Goal: Task Accomplishment & Management: Manage account settings

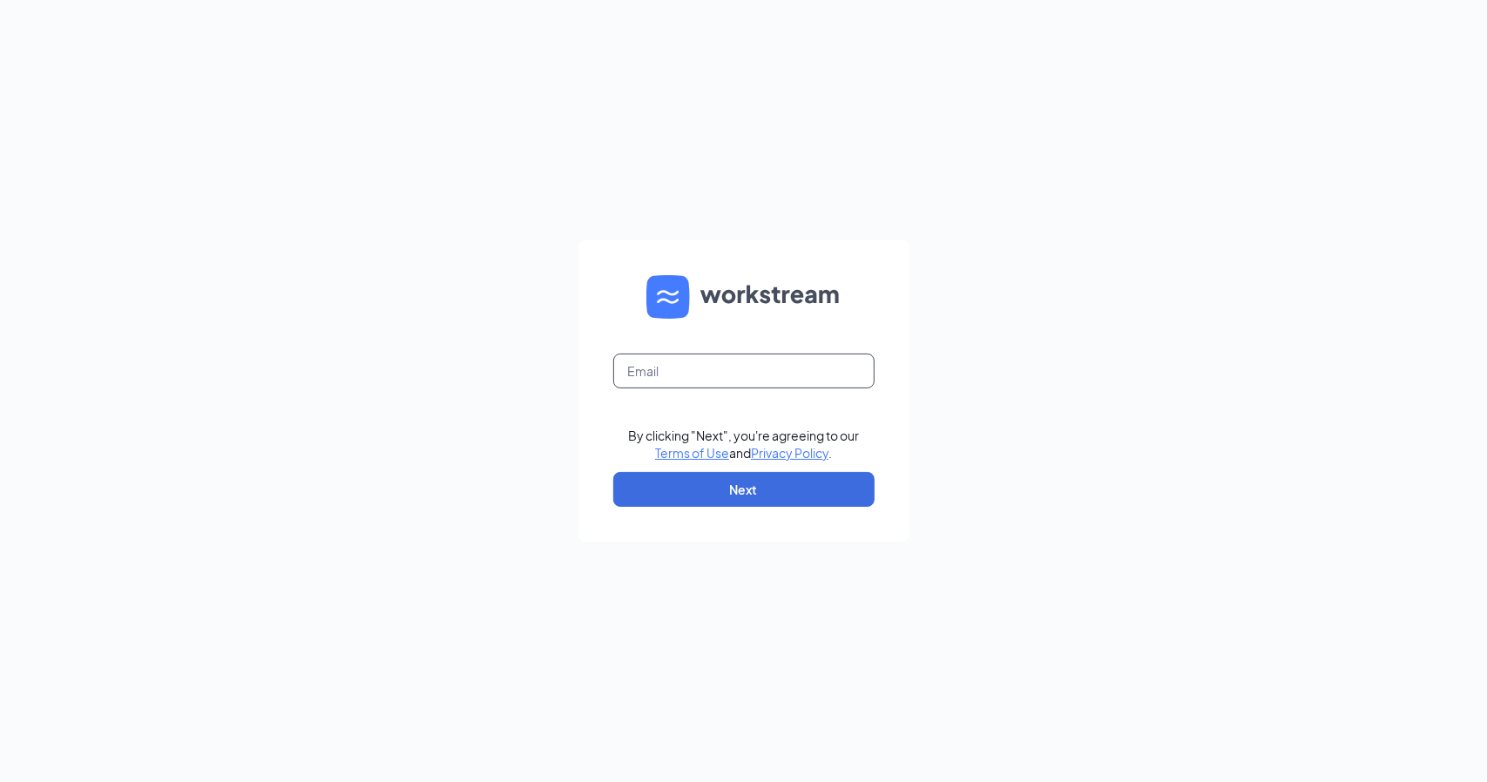
click at [709, 384] on input "text" at bounding box center [743, 371] width 261 height 35
type input "caitlinwambold@landonculvers.com"
click at [706, 501] on button "Next" at bounding box center [743, 489] width 261 height 35
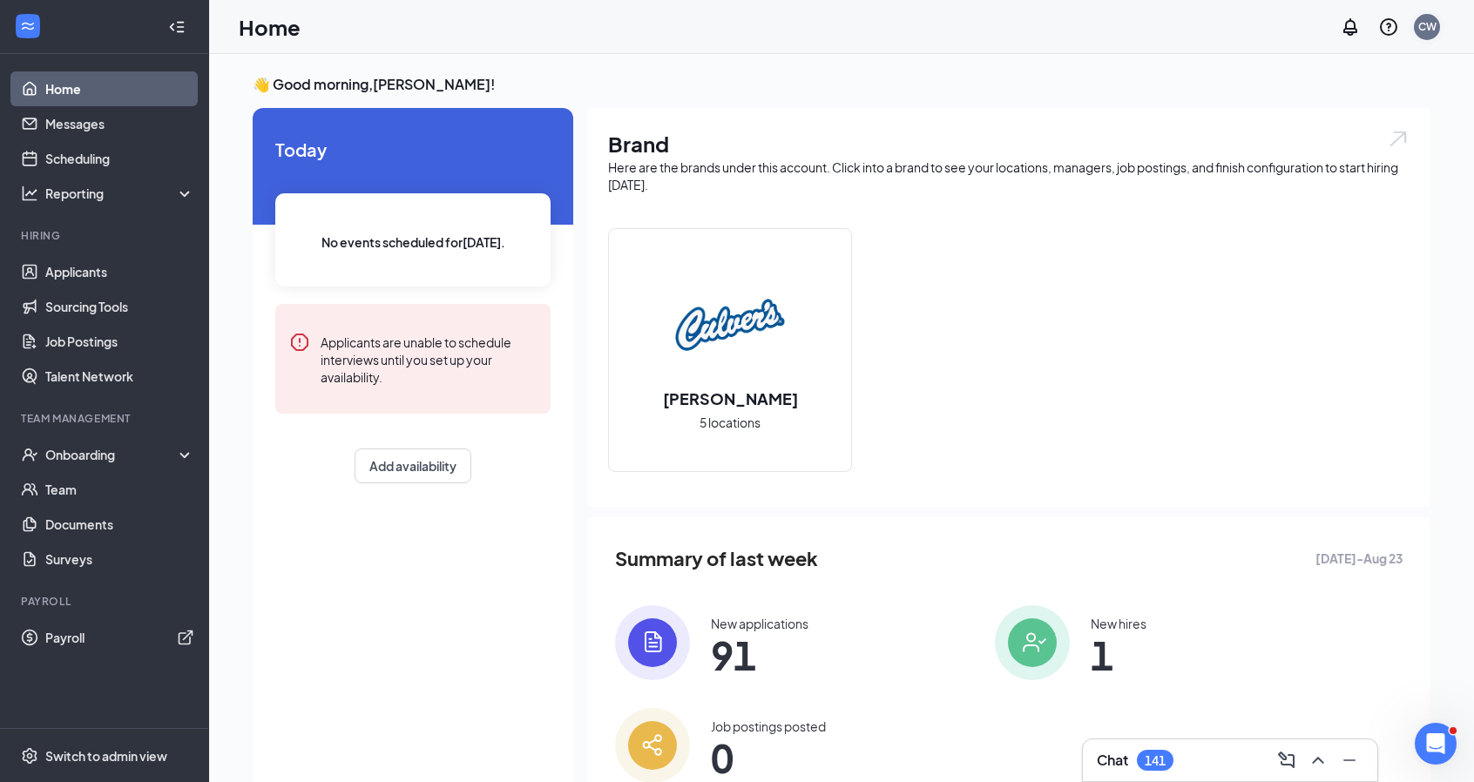
click at [1443, 25] on div "CW" at bounding box center [1426, 27] width 35 height 35
click at [1430, 25] on div "CW" at bounding box center [1427, 26] width 18 height 15
click at [83, 742] on span "Switch to admin view" at bounding box center [119, 755] width 149 height 53
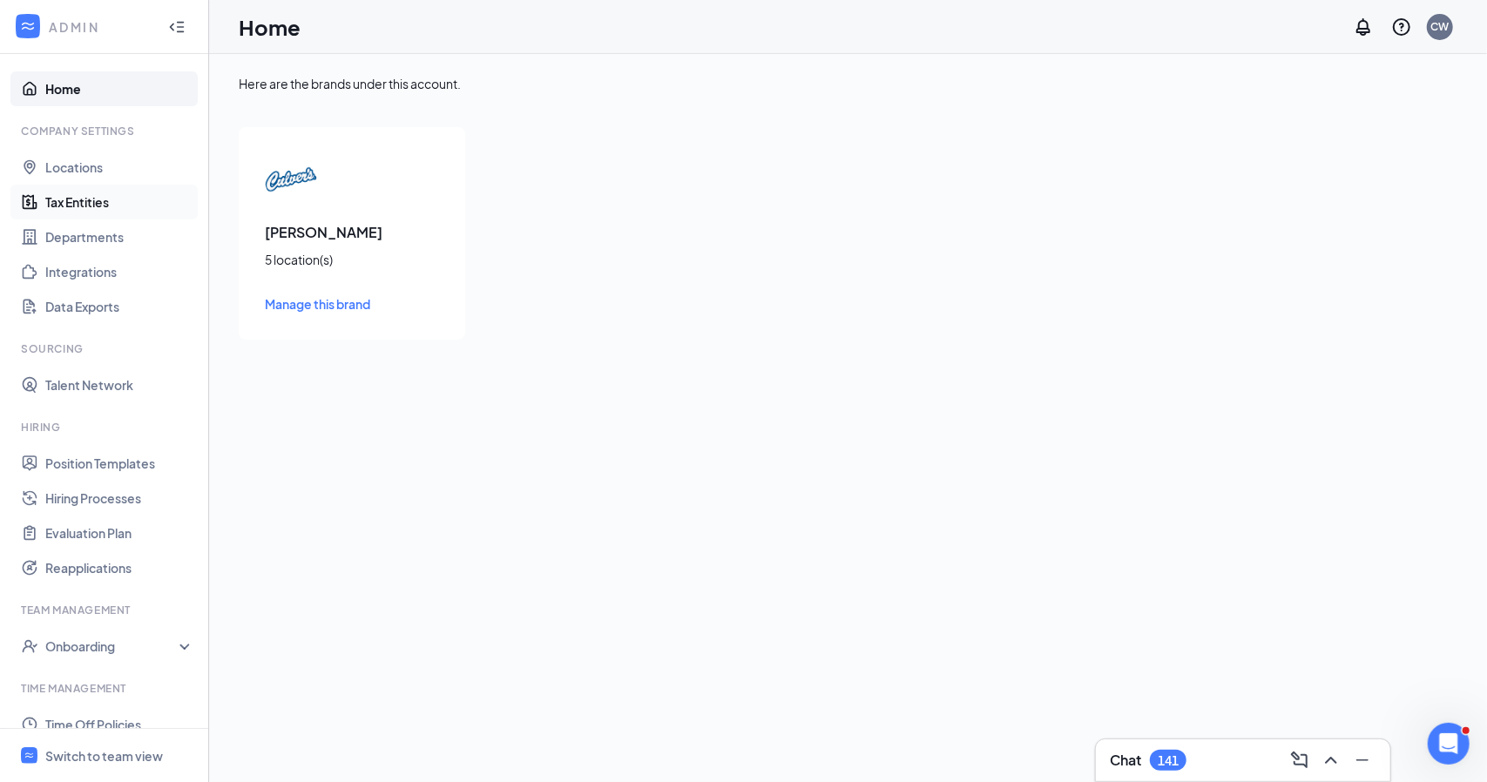
click at [90, 200] on link "Tax Entities" at bounding box center [119, 202] width 149 height 35
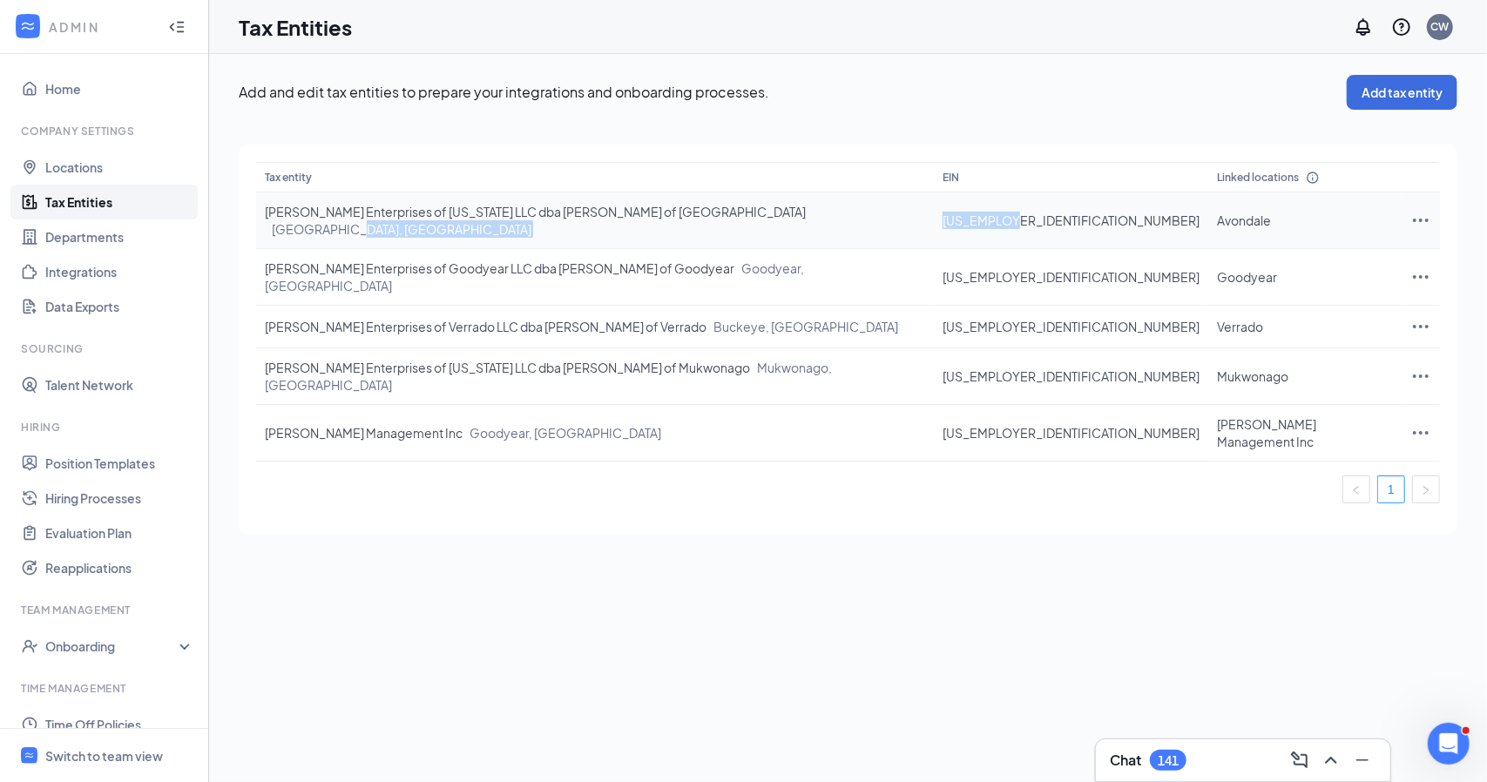
drag, startPoint x: 1094, startPoint y: 212, endPoint x: 998, endPoint y: 217, distance: 96.0
click at [998, 217] on tr "[PERSON_NAME] Enterprises of [US_STATE] LLC dba [PERSON_NAME] of Avondale [GEOG…" at bounding box center [848, 221] width 1184 height 57
copy tr "[US_EMPLOYER_IDENTIFICATION_NUMBER]"
